Goal: Check status

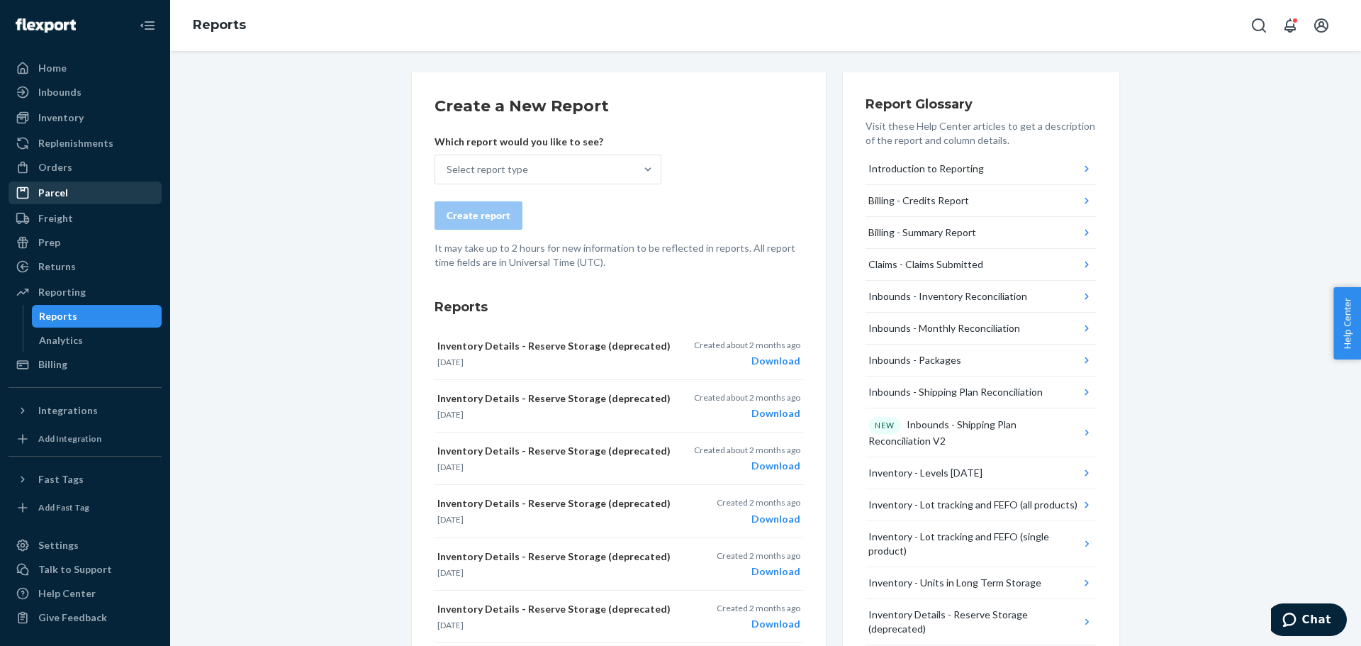
click at [72, 166] on div "Orders" at bounding box center [85, 167] width 150 height 20
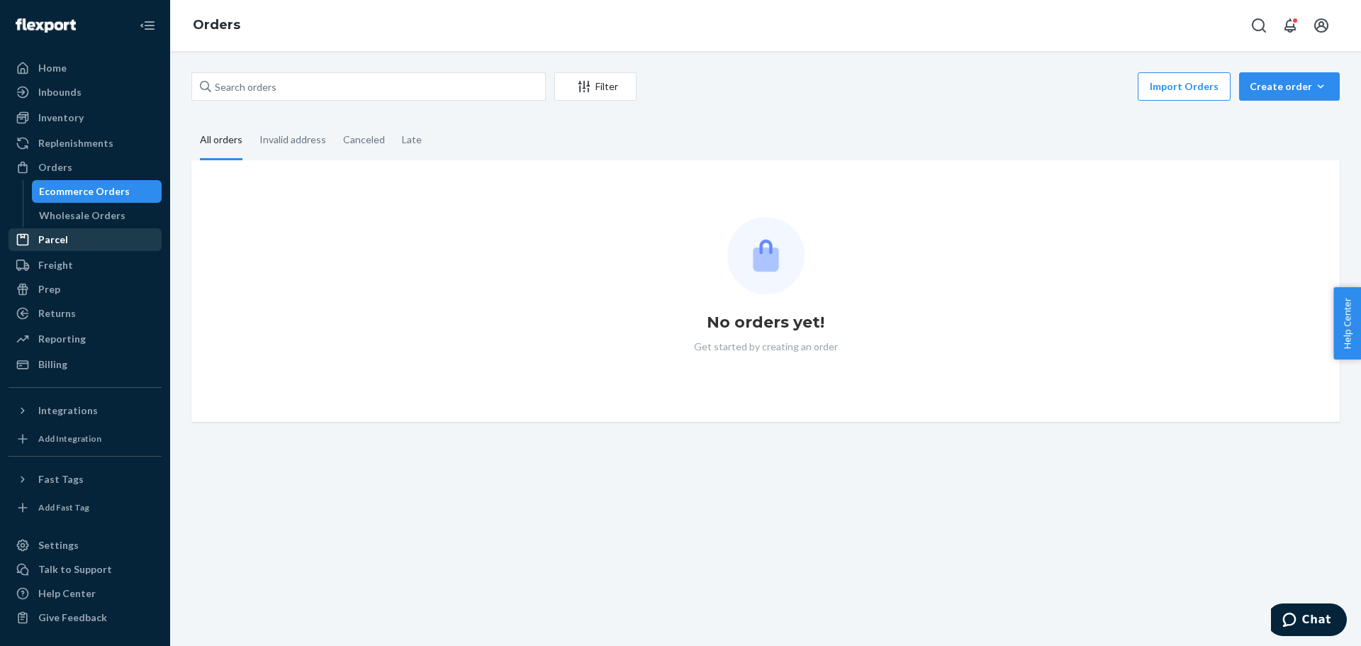
click at [74, 186] on div "Ecommerce Orders" at bounding box center [84, 191] width 91 height 14
click at [72, 206] on div "Wholesale Orders" at bounding box center [97, 216] width 128 height 20
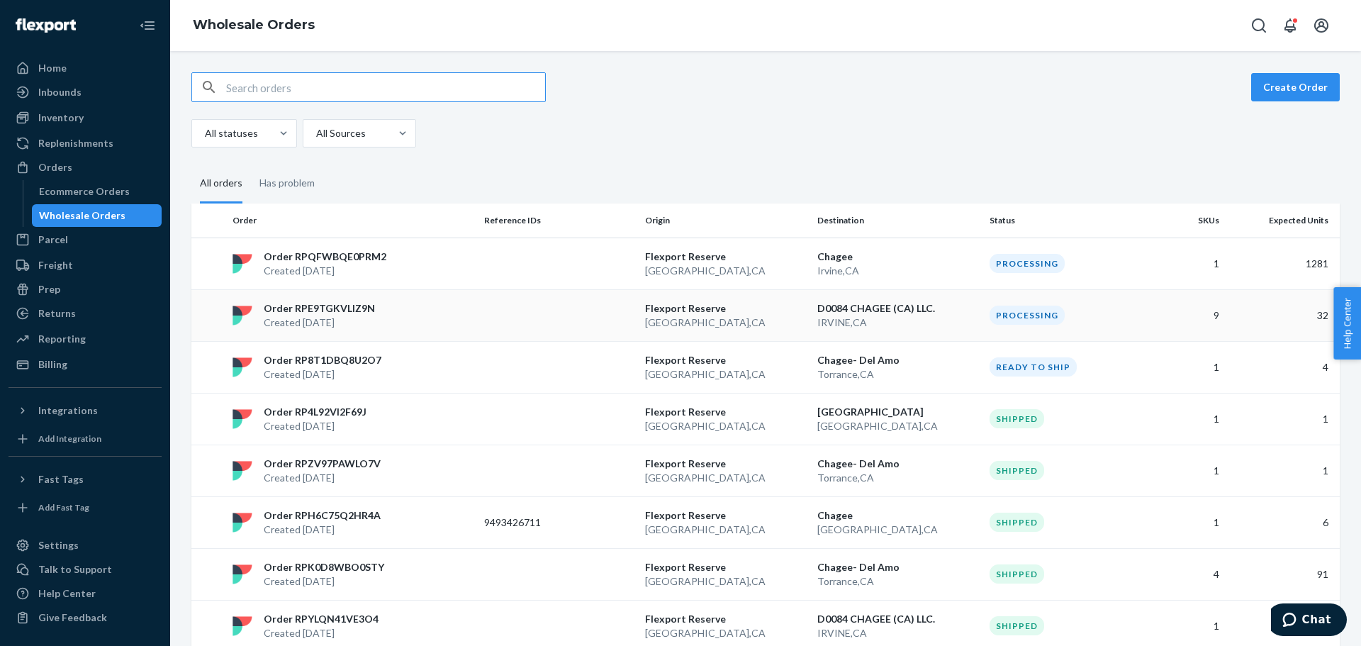
click at [524, 327] on td at bounding box center [558, 315] width 161 height 52
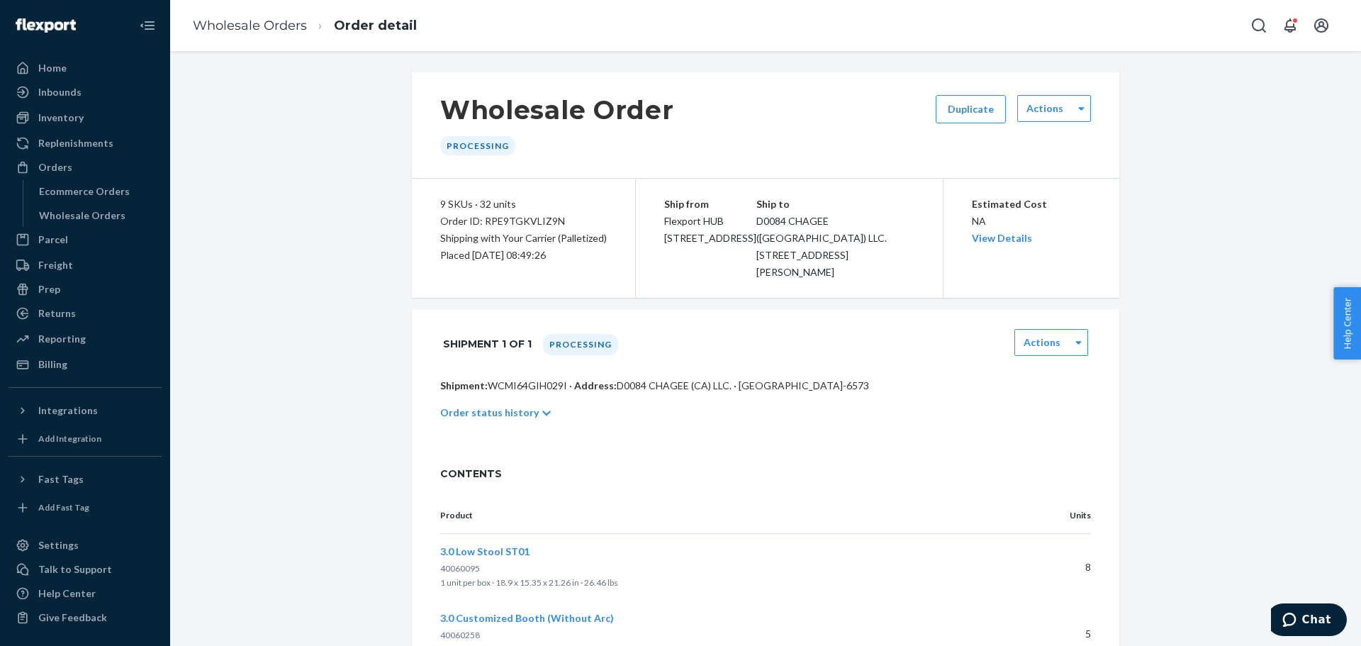
click at [514, 405] on p "Order status history" at bounding box center [489, 412] width 98 height 14
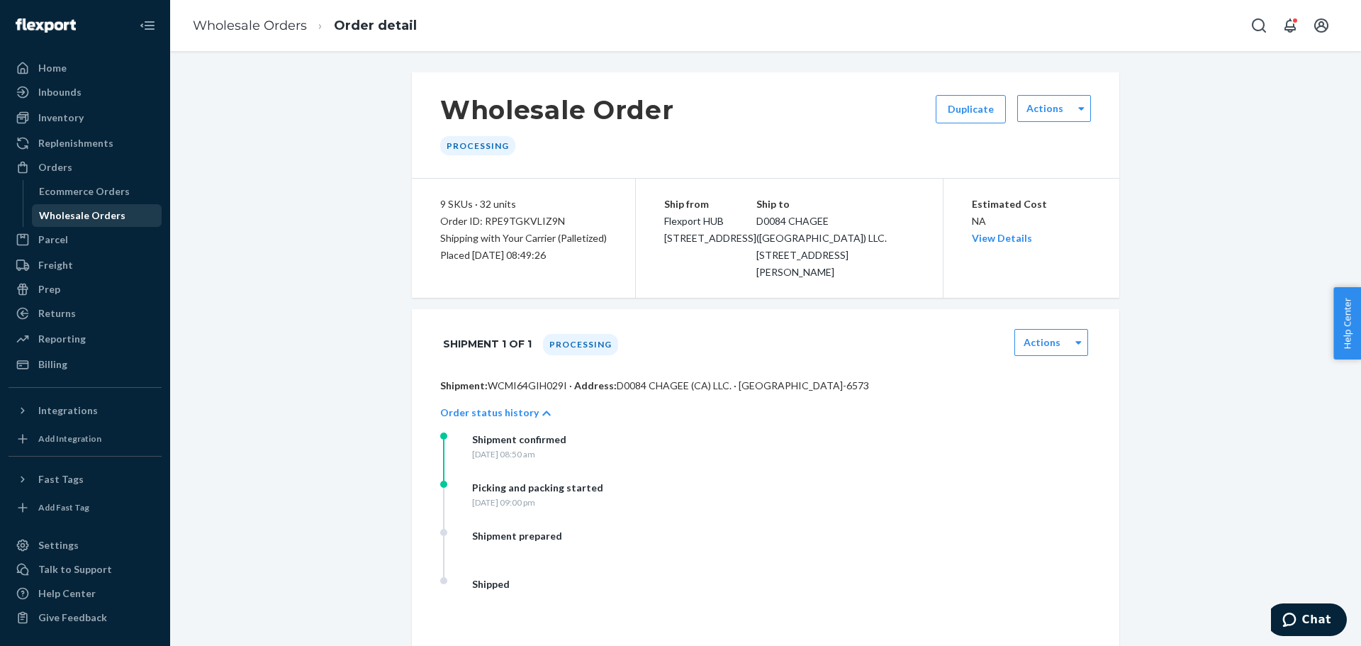
click at [75, 211] on div "Wholesale Orders" at bounding box center [82, 215] width 86 height 14
